Goal: Task Accomplishment & Management: Use online tool/utility

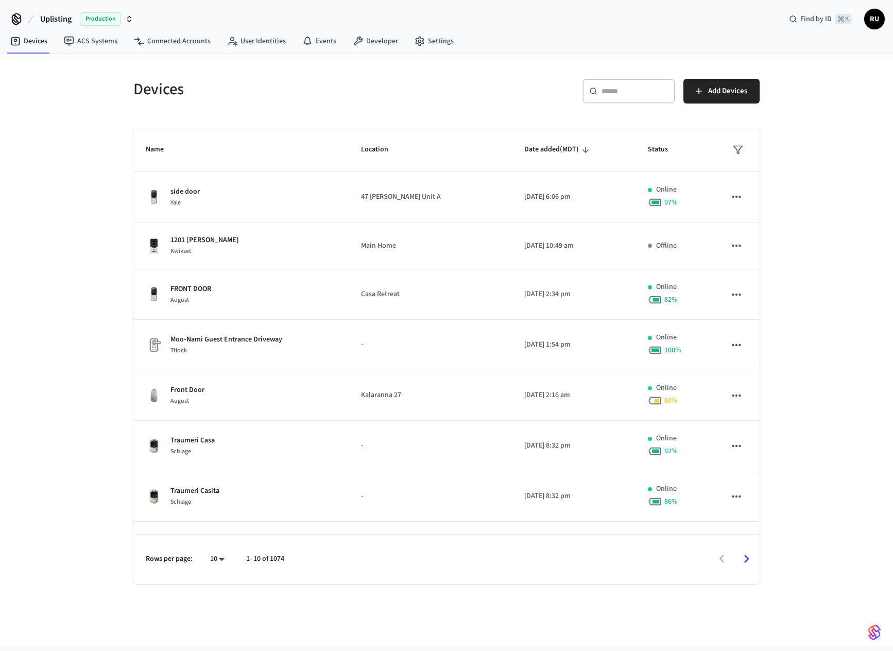
click at [108, 20] on span "Production" at bounding box center [100, 18] width 41 height 13
click at [138, 61] on span "Sandbox" at bounding box center [133, 66] width 41 height 13
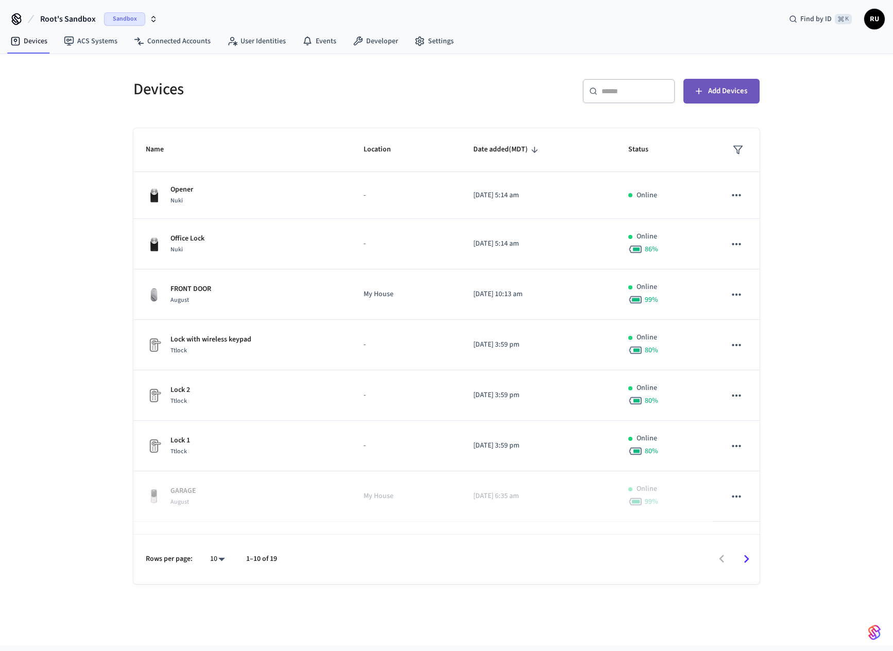
click at [725, 89] on span "Add Devices" at bounding box center [727, 90] width 39 height 13
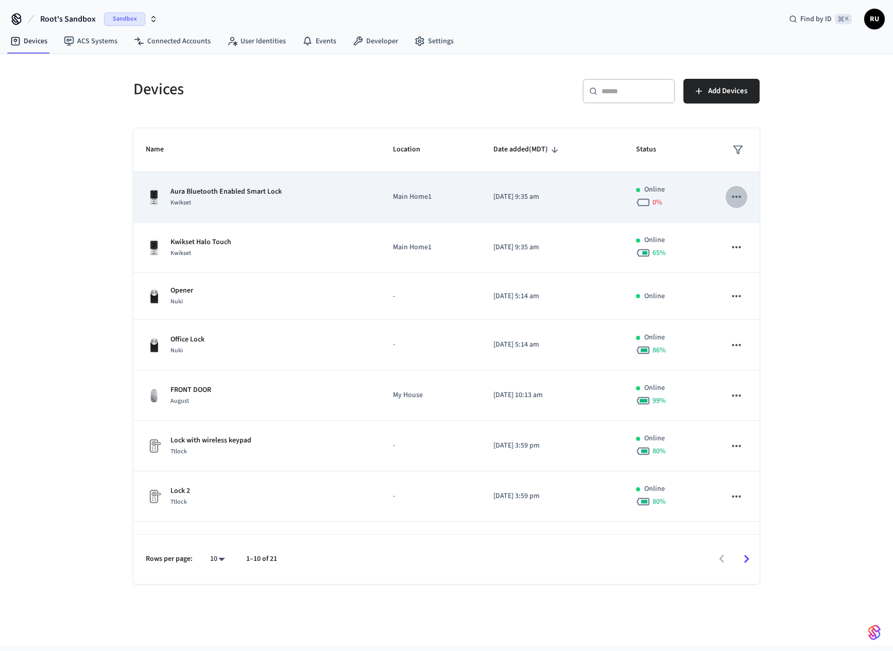
click at [730, 195] on icon "sticky table" at bounding box center [736, 196] width 13 height 13
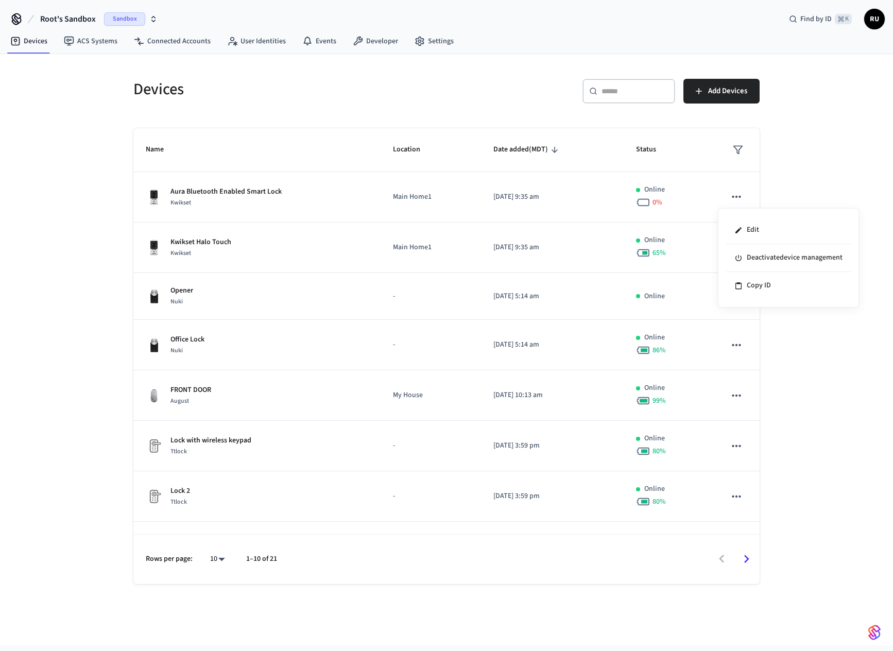
click at [401, 89] on div at bounding box center [446, 325] width 893 height 651
click at [381, 36] on link "Developer" at bounding box center [376, 41] width 62 height 19
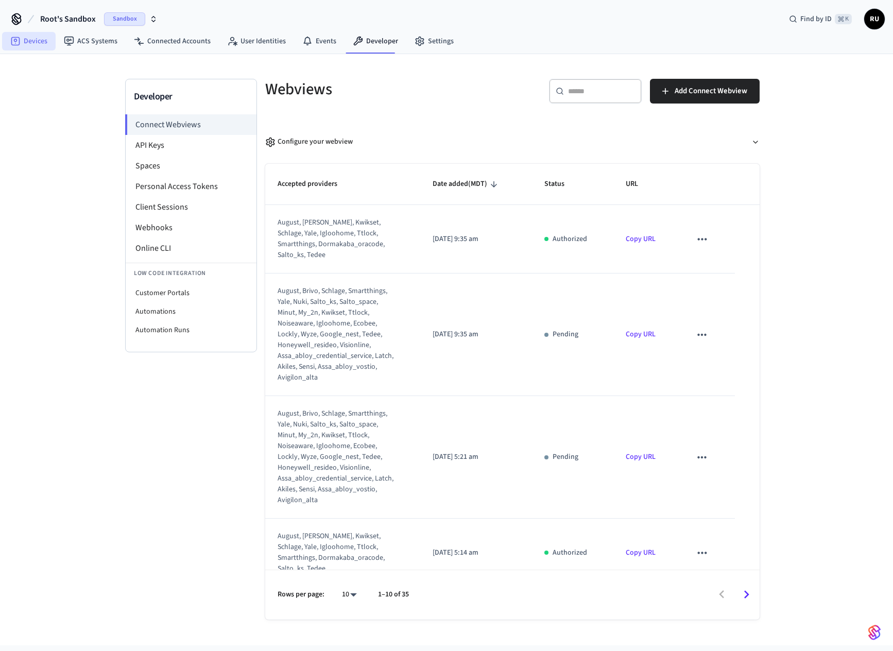
click at [42, 41] on link "Devices" at bounding box center [29, 41] width 54 height 19
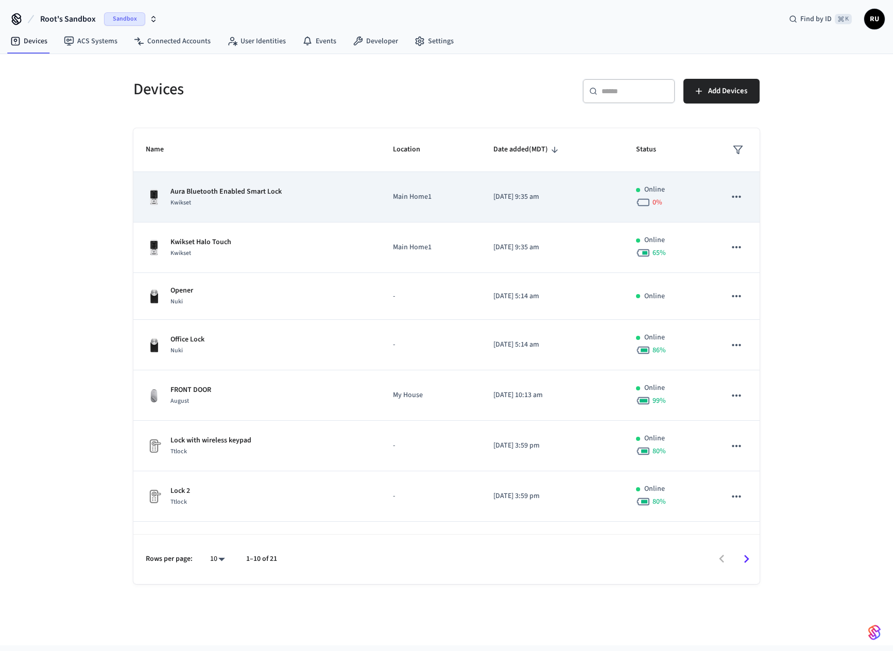
click at [310, 200] on div "Aura Bluetooth Enabled Smart Lock Kwikset" at bounding box center [257, 197] width 222 height 22
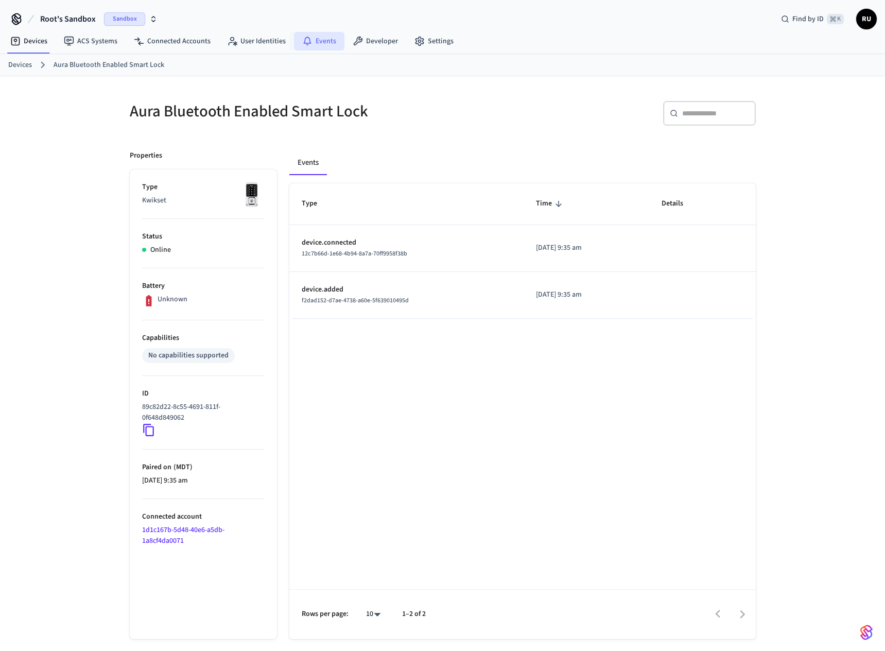
click at [314, 45] on link "Events" at bounding box center [319, 41] width 50 height 19
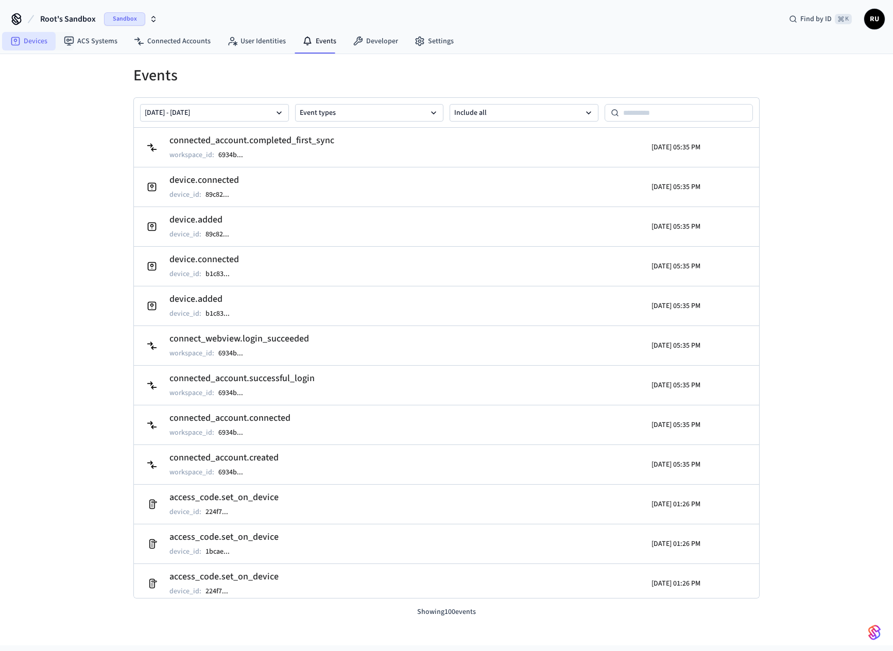
click at [46, 39] on link "Devices" at bounding box center [29, 41] width 54 height 19
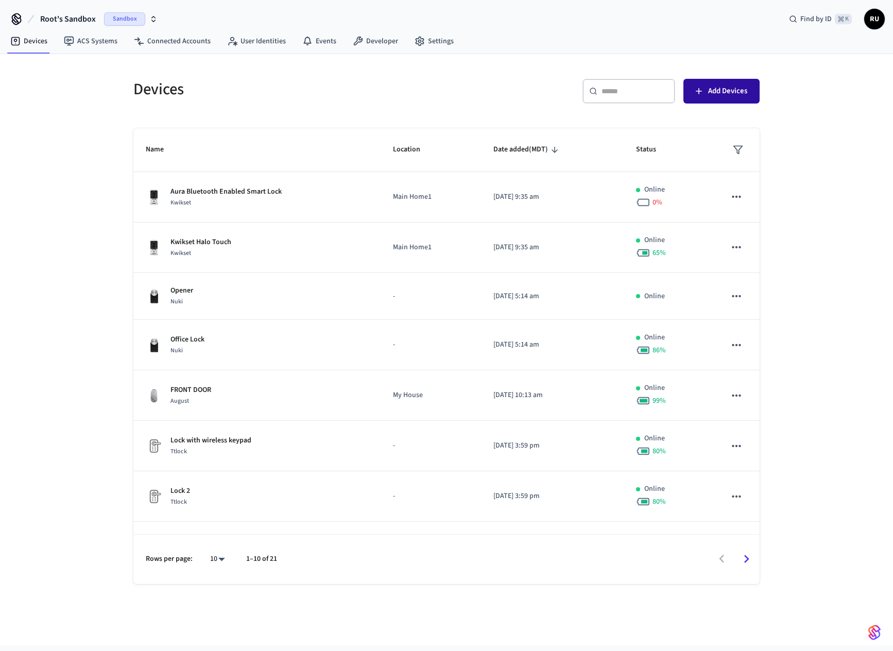
click at [742, 87] on span "Add Devices" at bounding box center [727, 90] width 39 height 13
